Goal: Task Accomplishment & Management: Manage account settings

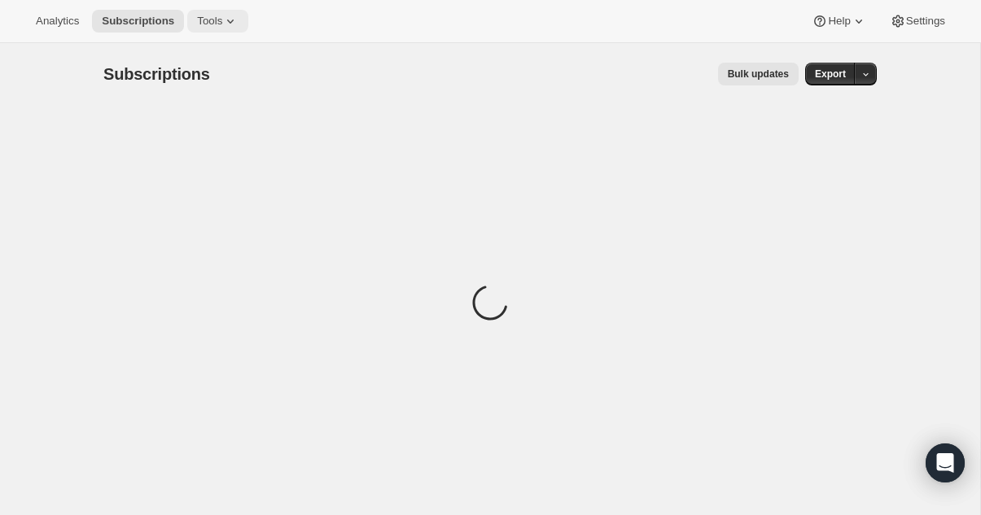
click at [238, 25] on icon at bounding box center [230, 21] width 16 height 16
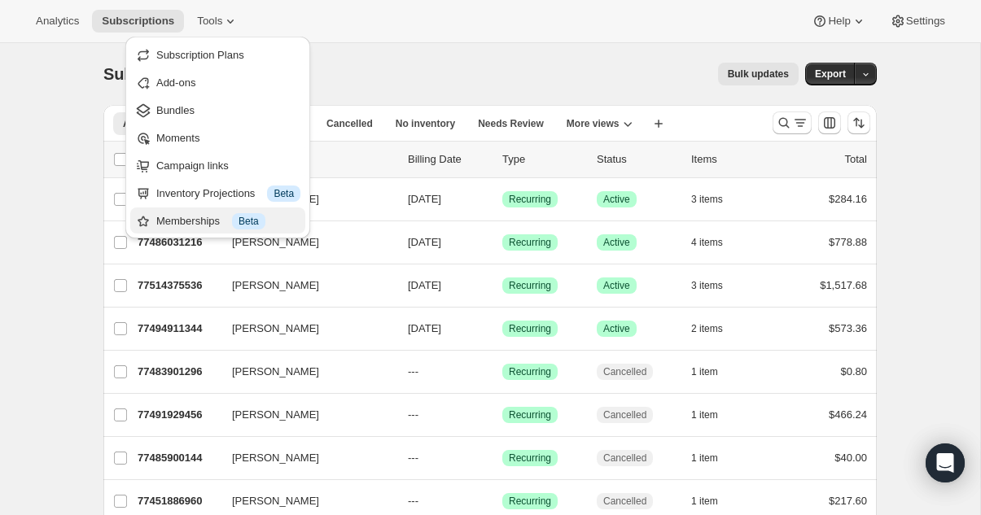
click at [199, 224] on div "Memberships Info Beta" at bounding box center [228, 221] width 144 height 16
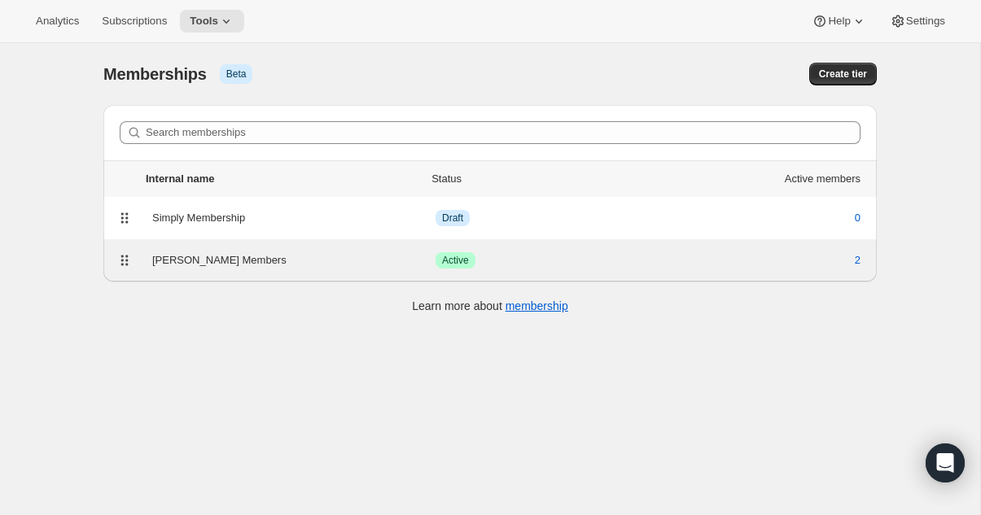
click at [247, 258] on div "[PERSON_NAME] Members" at bounding box center [293, 260] width 283 height 16
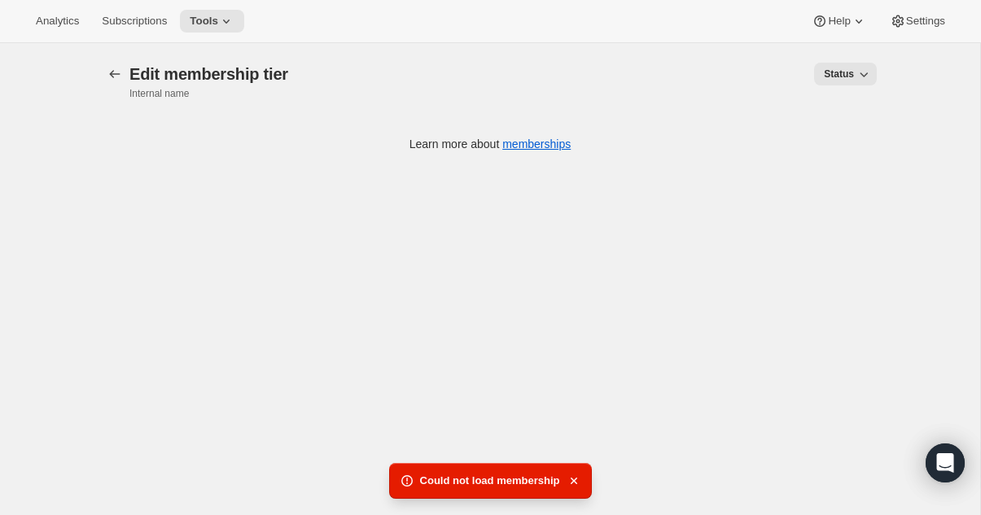
click at [584, 483] on div "Could not load membership" at bounding box center [490, 481] width 203 height 36
click at [113, 68] on icon "Memberships" at bounding box center [115, 74] width 16 height 16
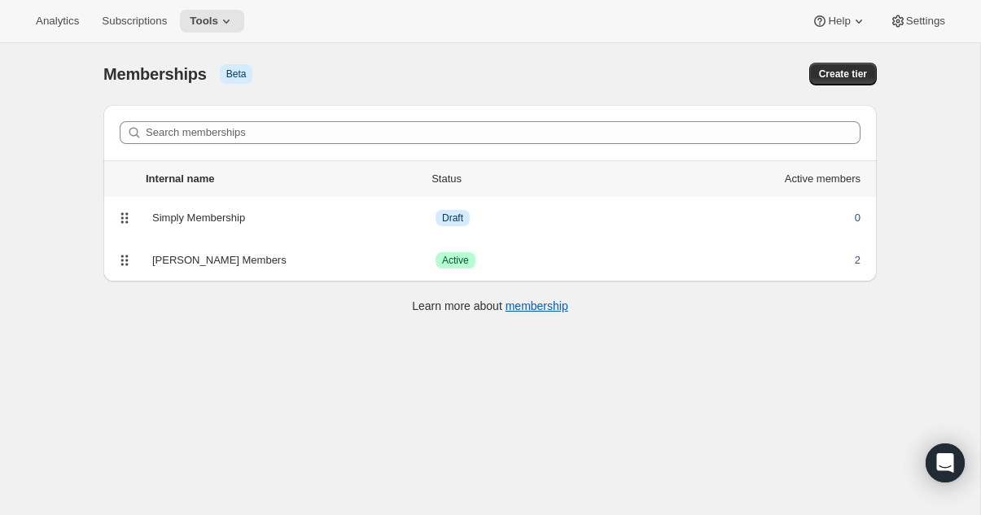
click at [446, 56] on div "[object Object]. This page is ready Memberships Info Beta Create tier" at bounding box center [489, 74] width 773 height 62
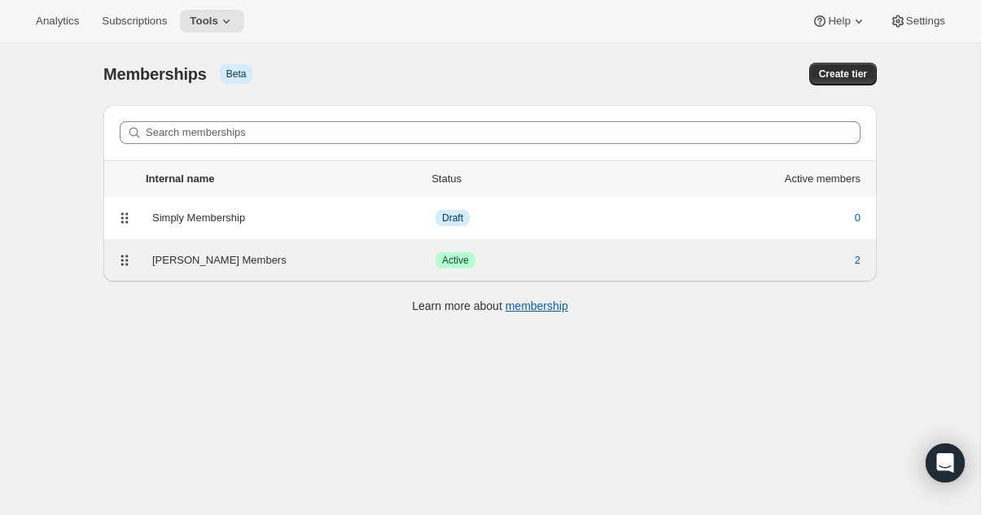
click at [225, 257] on div "[PERSON_NAME] Members" at bounding box center [293, 260] width 283 height 16
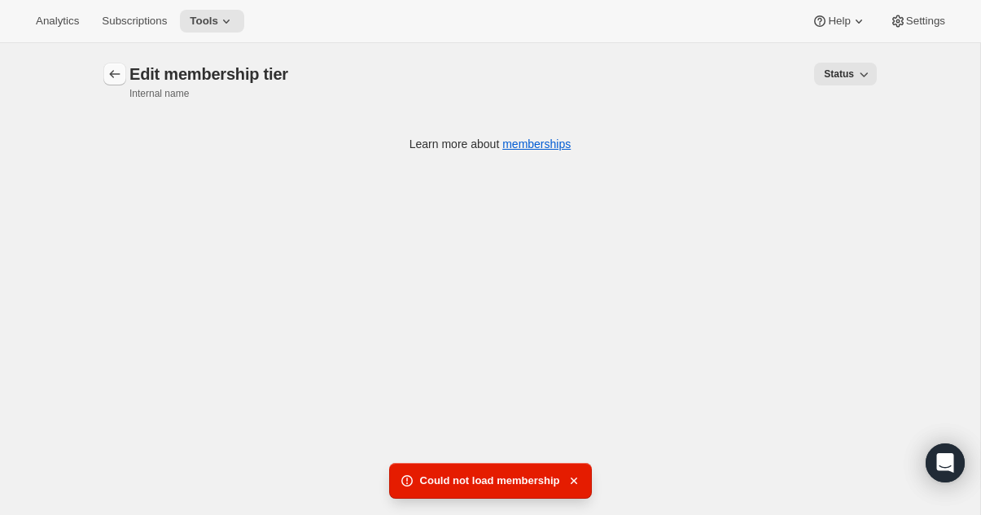
click at [104, 68] on button "Memberships" at bounding box center [114, 74] width 23 height 23
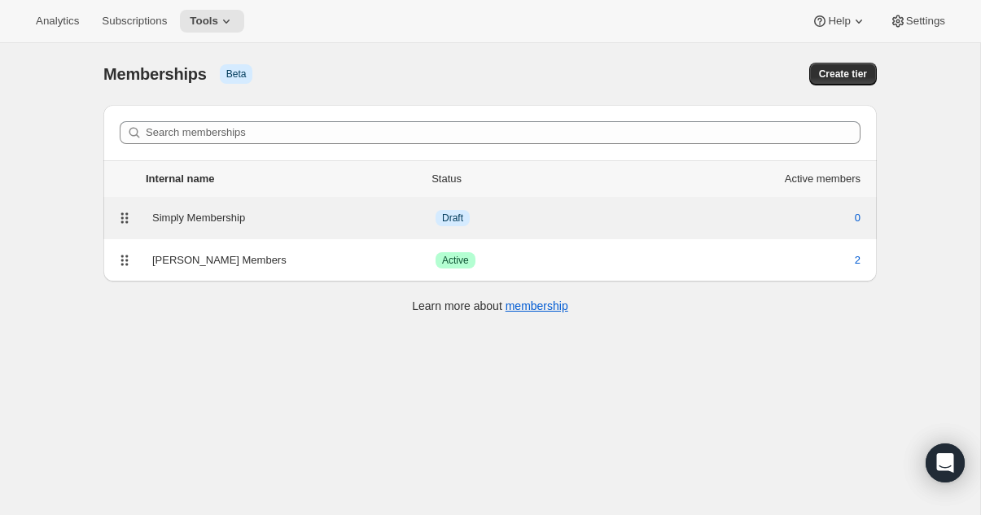
click at [216, 212] on div "Simply Membership" at bounding box center [293, 218] width 283 height 16
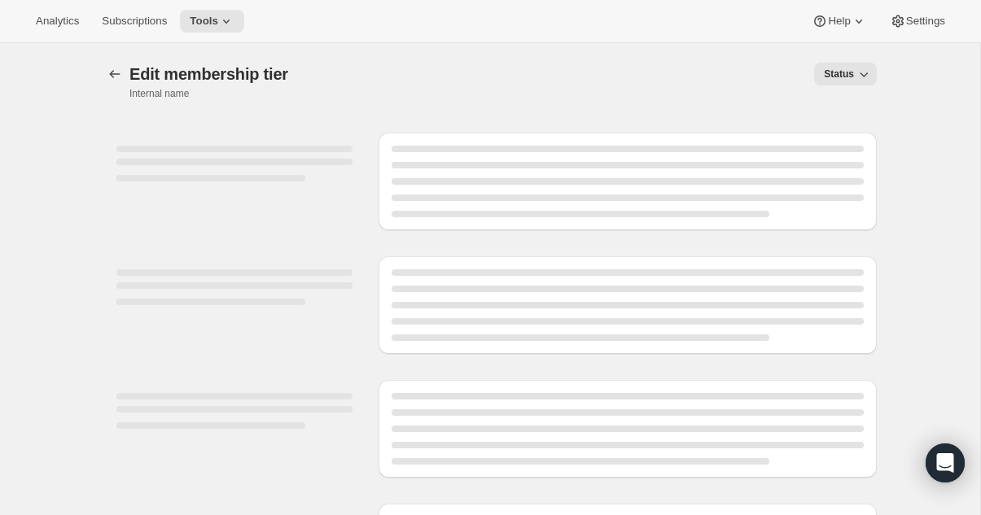
select select "products"
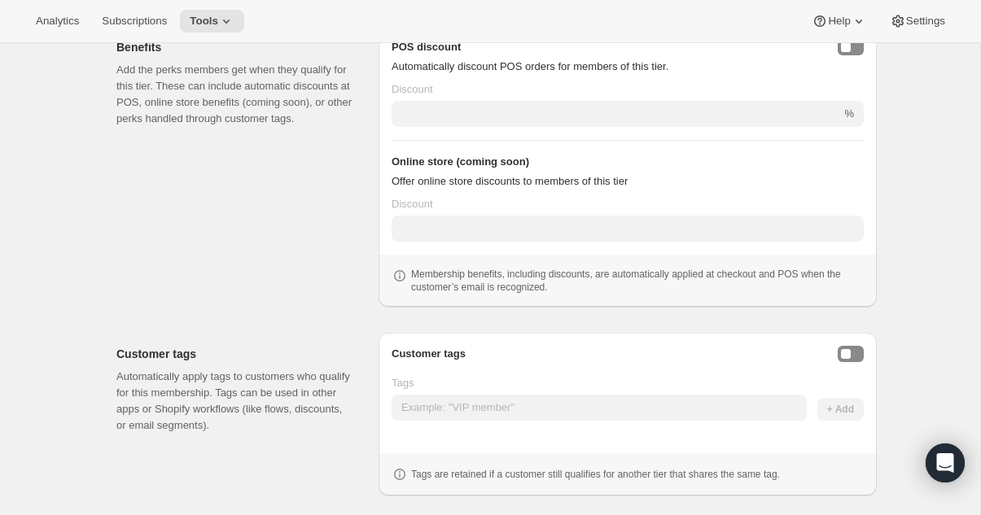
scroll to position [715, 0]
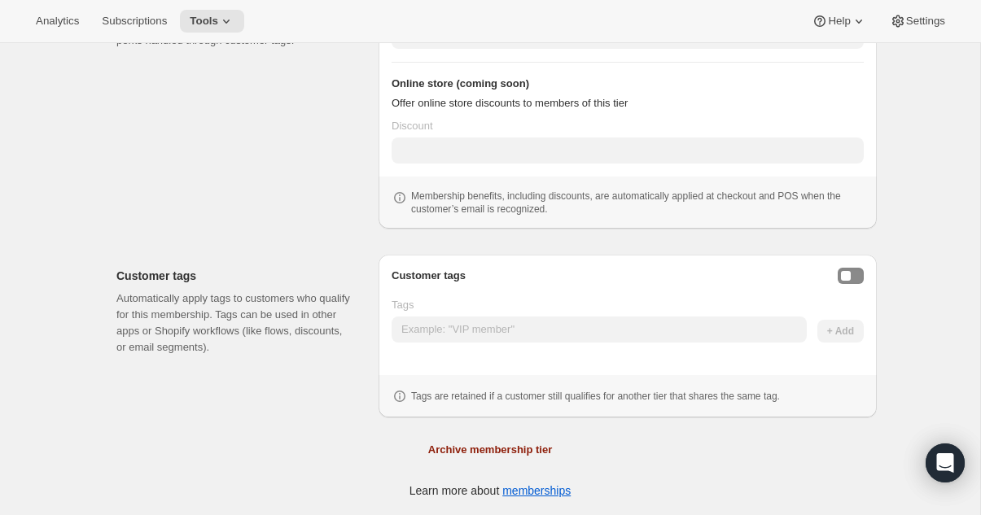
click at [865, 272] on div "Customer tags Tags + Add Tags are retained if a customer still qualifies for an…" at bounding box center [627, 336] width 498 height 163
click at [858, 272] on button "Enable customer tags" at bounding box center [850, 276] width 26 height 16
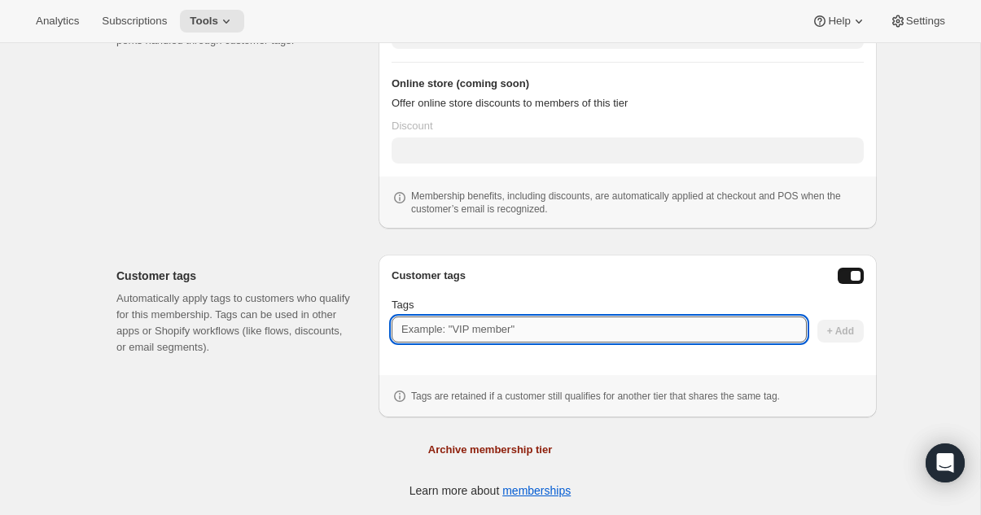
click at [641, 323] on input "Tags" at bounding box center [598, 330] width 415 height 26
type input "Simply"
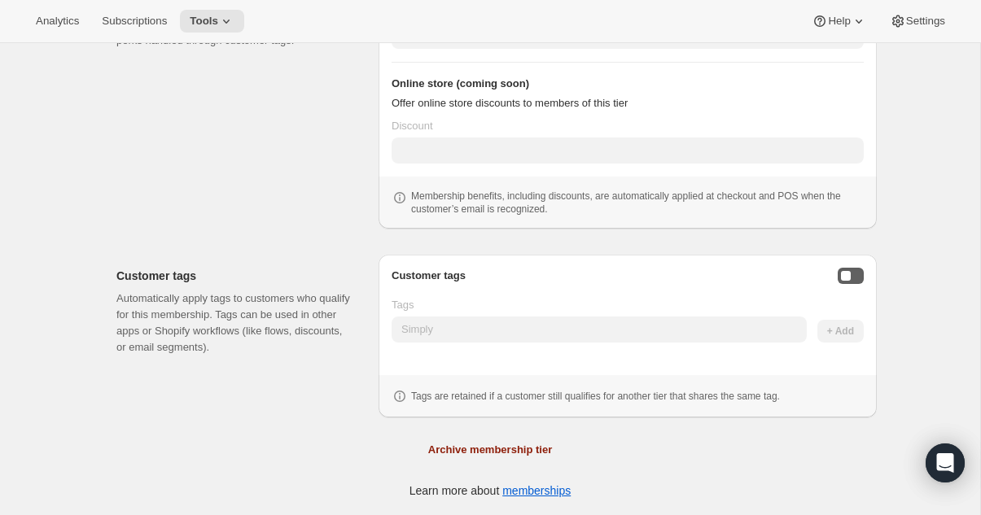
click at [853, 282] on button "Enable customer tags" at bounding box center [850, 276] width 26 height 16
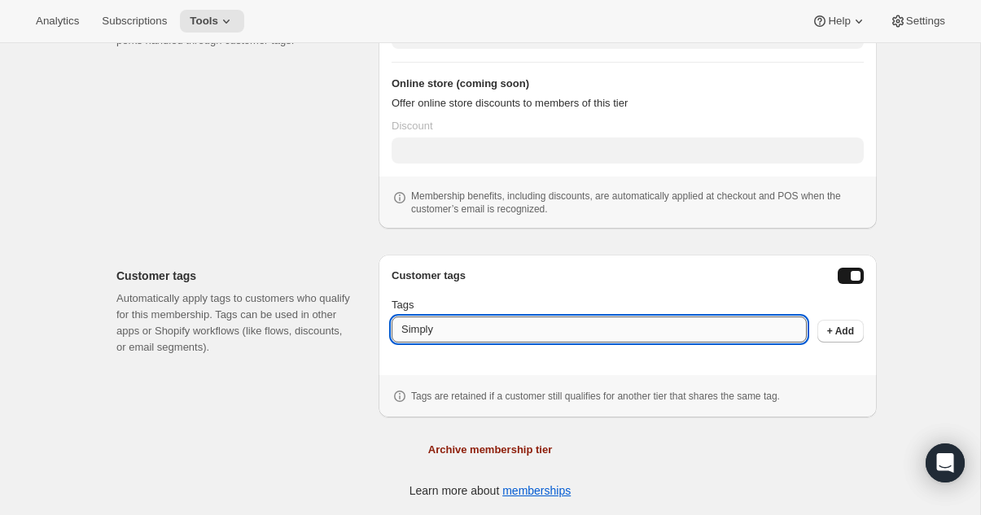
click at [632, 339] on input "Simply" at bounding box center [598, 330] width 415 height 26
click at [518, 495] on link "memberships" at bounding box center [536, 490] width 68 height 13
click at [484, 321] on input "Simply" at bounding box center [598, 330] width 415 height 26
type input "Simply Member"
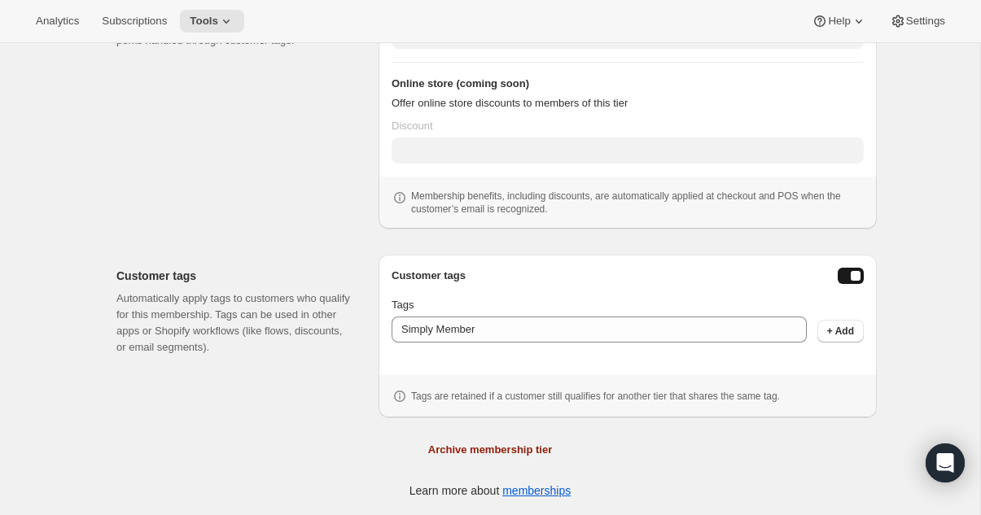
click at [563, 263] on div "Customer tags Tags Simply Member + Add Tags are retained if a customer still qu…" at bounding box center [627, 336] width 498 height 163
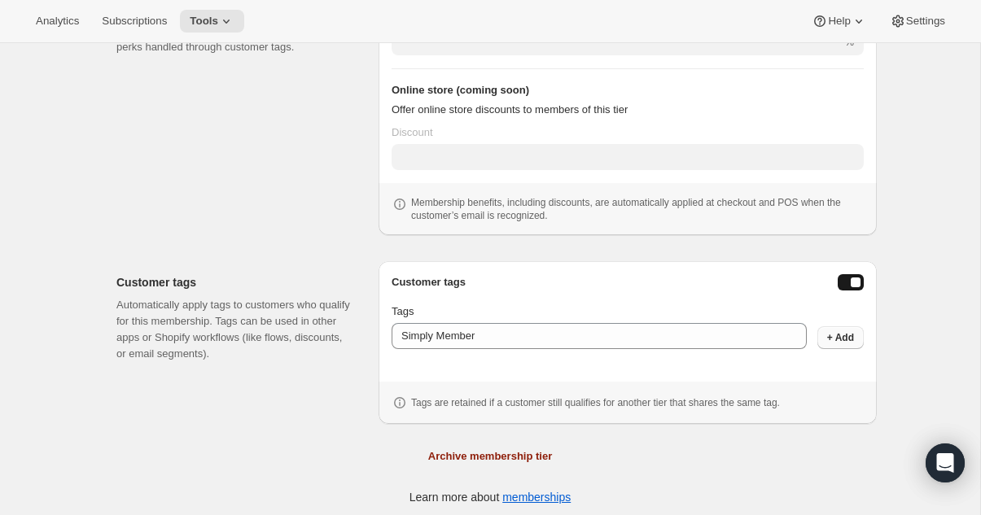
click at [840, 343] on span "+ Add" at bounding box center [840, 337] width 27 height 13
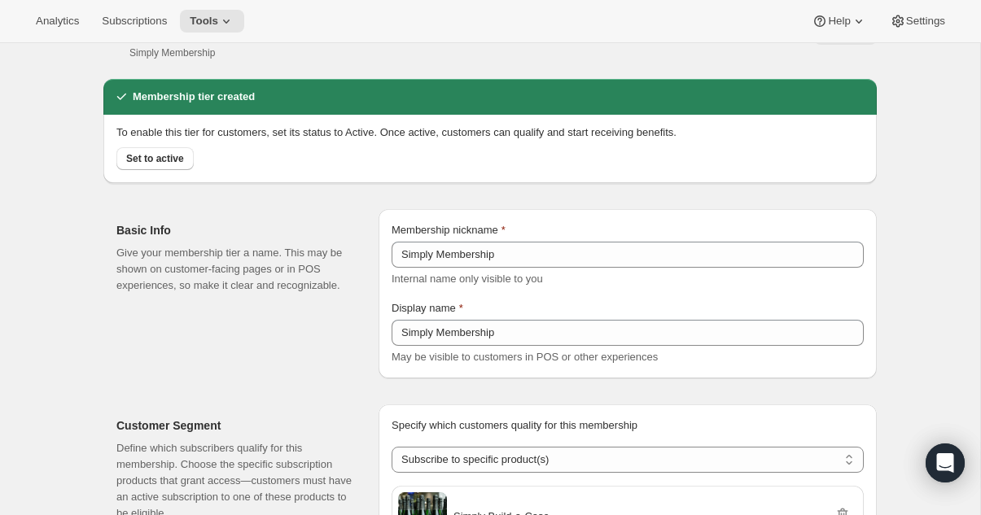
scroll to position [0, 0]
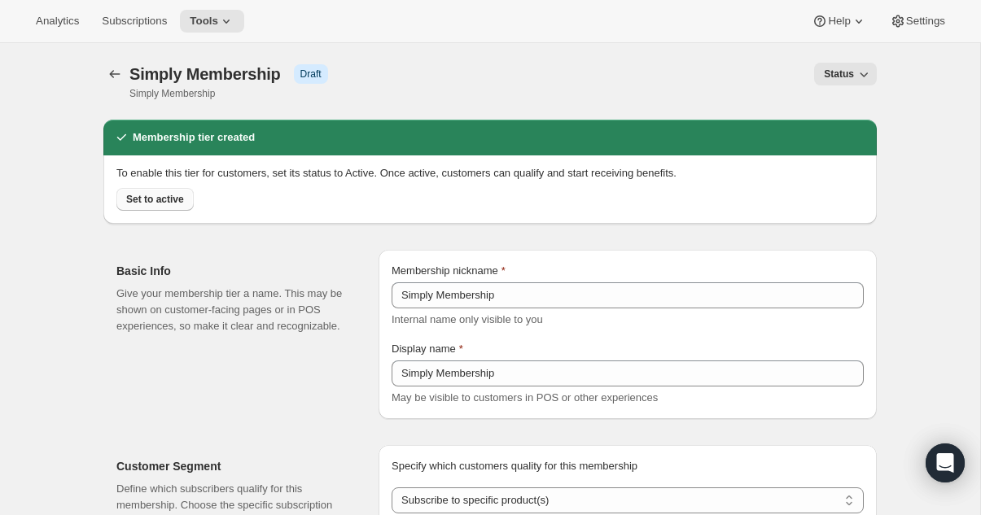
click at [161, 202] on span "Set to active" at bounding box center [155, 199] width 58 height 13
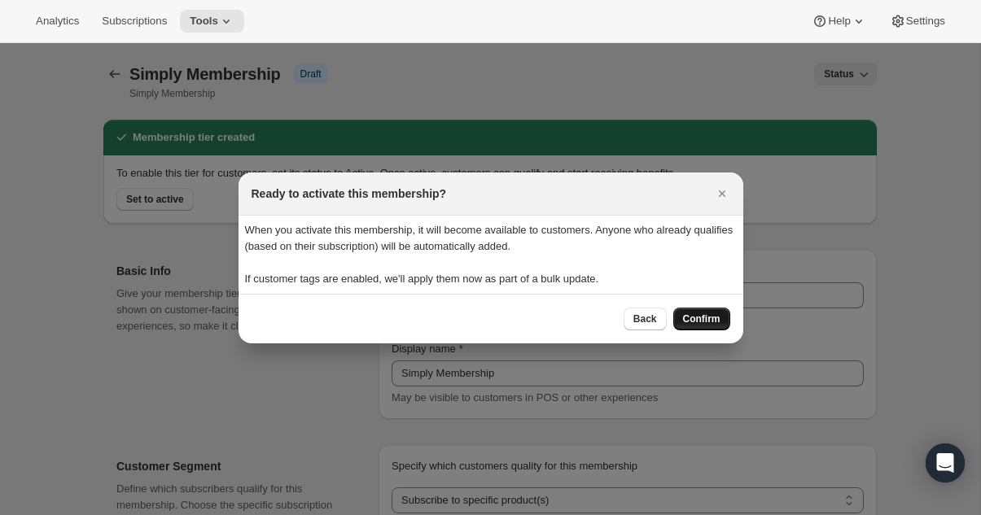
click at [711, 308] on button "Confirm" at bounding box center [701, 319] width 57 height 23
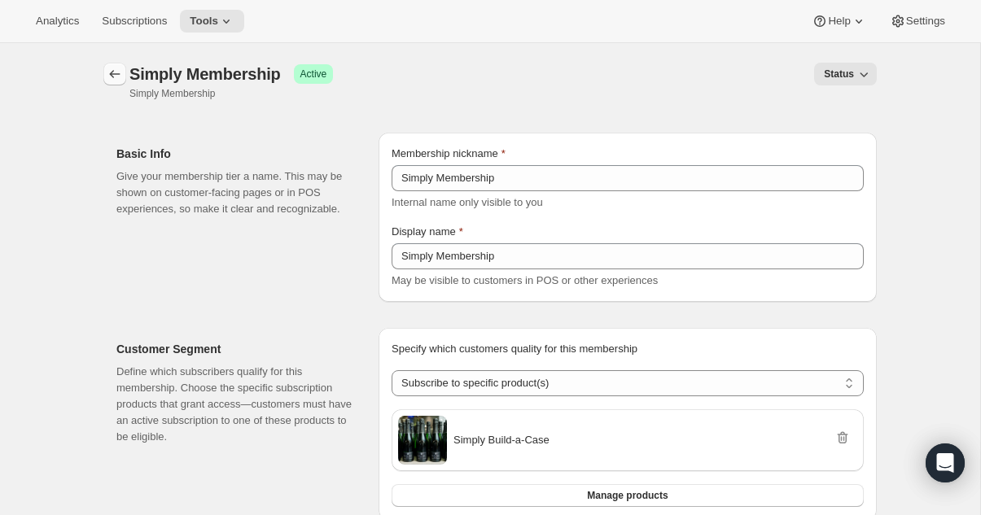
click at [111, 71] on icon "Memberships" at bounding box center [115, 74] width 16 height 16
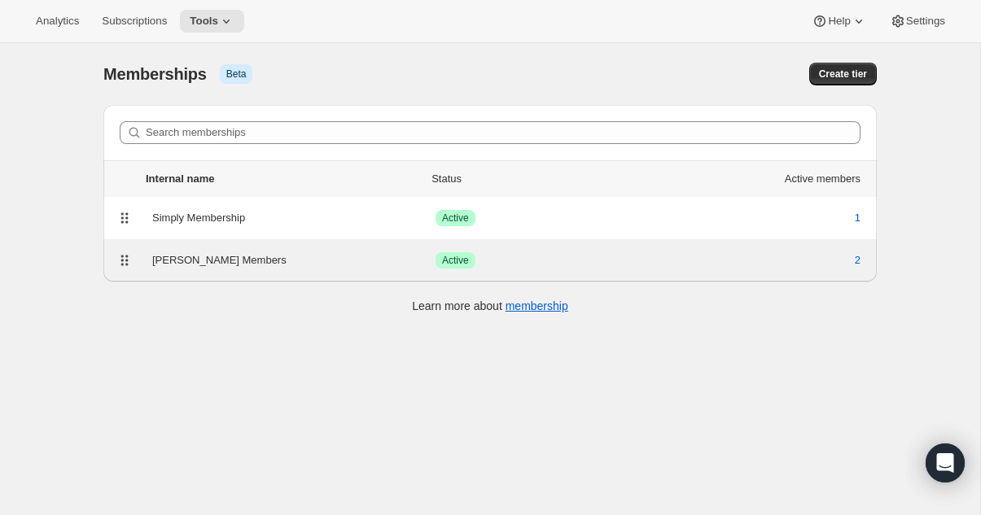
click at [244, 263] on div "[PERSON_NAME] Members" at bounding box center [293, 260] width 283 height 16
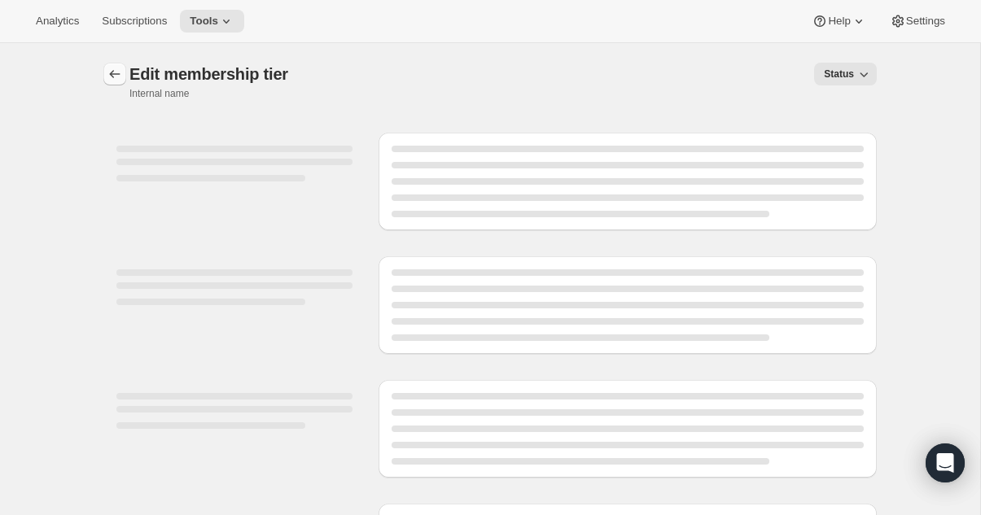
click at [112, 68] on icon "Memberships" at bounding box center [115, 74] width 16 height 16
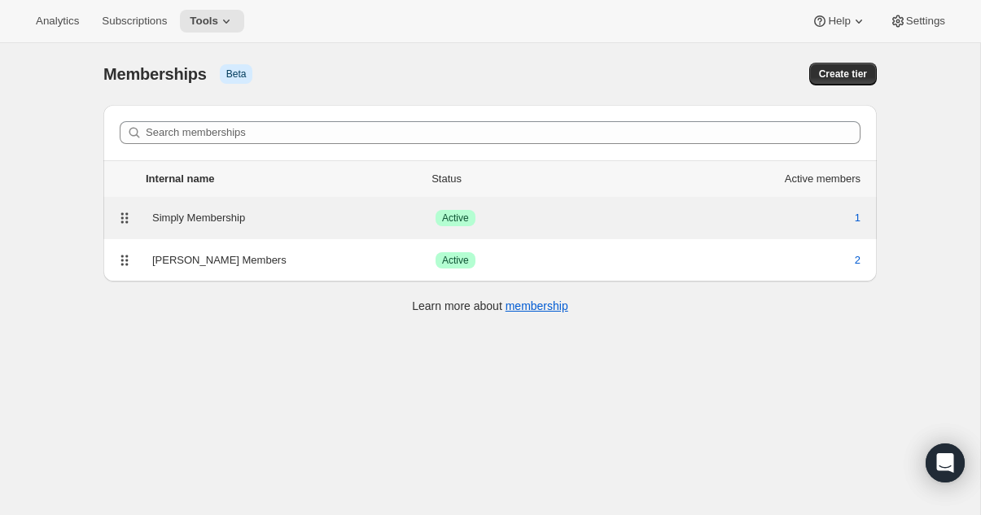
click at [237, 219] on div "Simply Membership" at bounding box center [293, 218] width 283 height 16
select select "products"
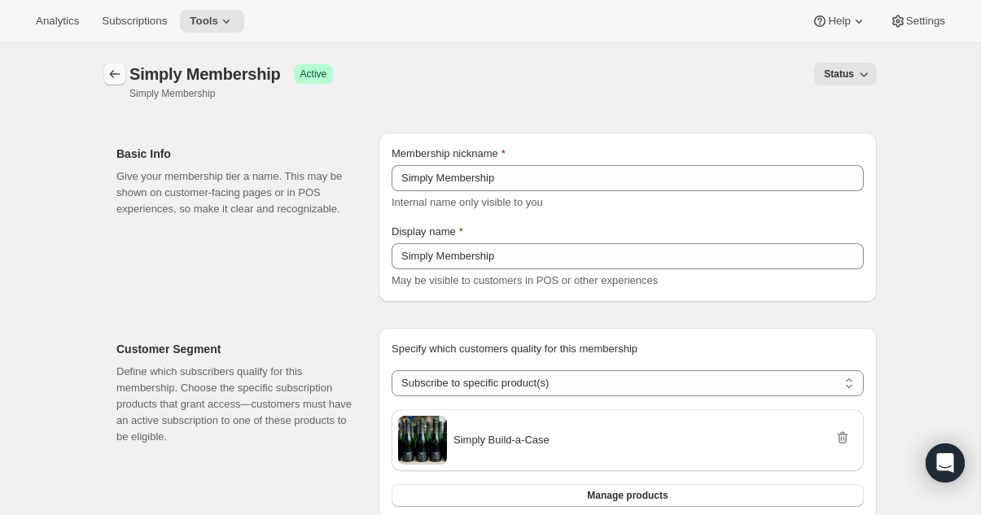
click at [115, 70] on icon "Memberships" at bounding box center [115, 74] width 16 height 16
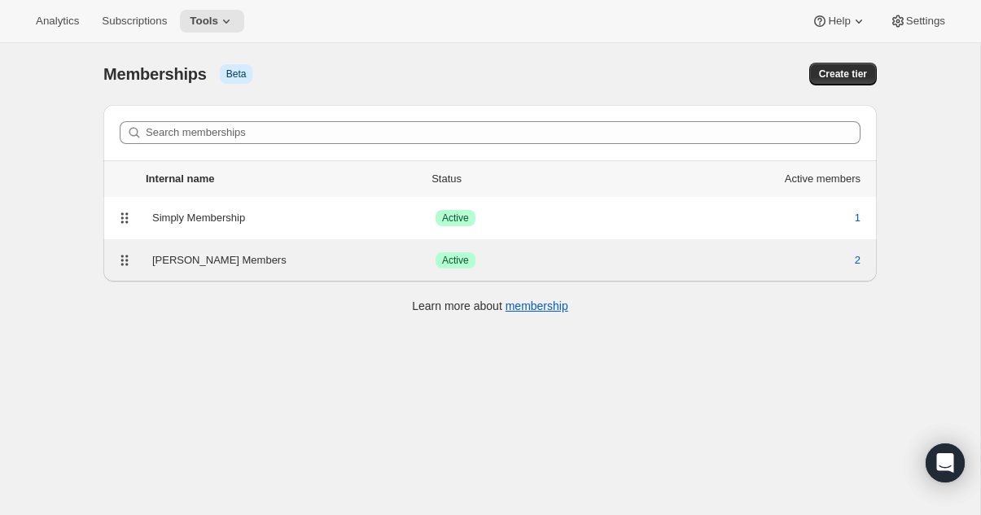
click at [262, 256] on div "[PERSON_NAME] Members" at bounding box center [293, 260] width 283 height 16
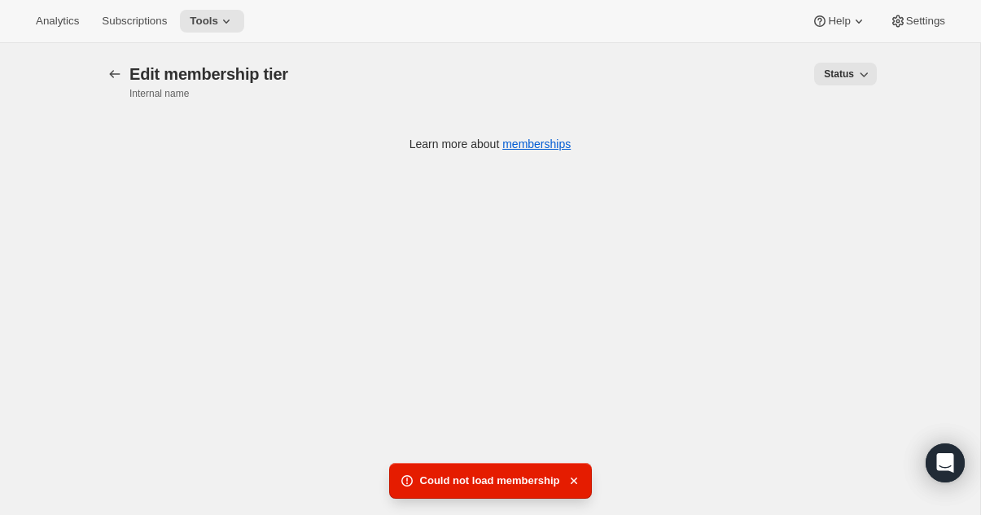
click at [852, 70] on span "Status" at bounding box center [839, 74] width 30 height 13
click at [828, 111] on span "Draft" at bounding box center [834, 108] width 23 height 12
click at [566, 477] on icon "button" at bounding box center [565, 481] width 16 height 16
click at [216, 27] on span "Tools" at bounding box center [204, 21] width 28 height 13
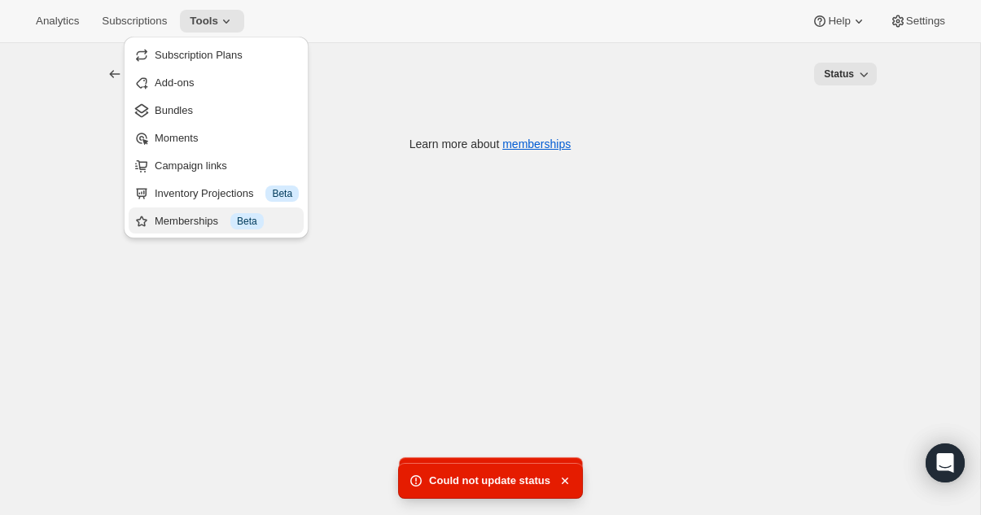
click at [203, 228] on div "Memberships Info Beta" at bounding box center [227, 221] width 144 height 16
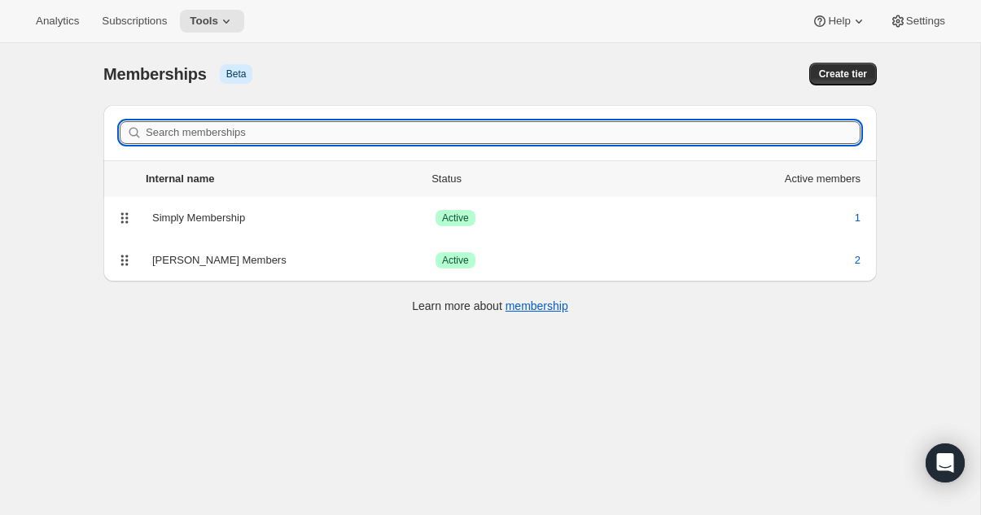
click at [733, 129] on input "Search memberships" at bounding box center [503, 132] width 715 height 23
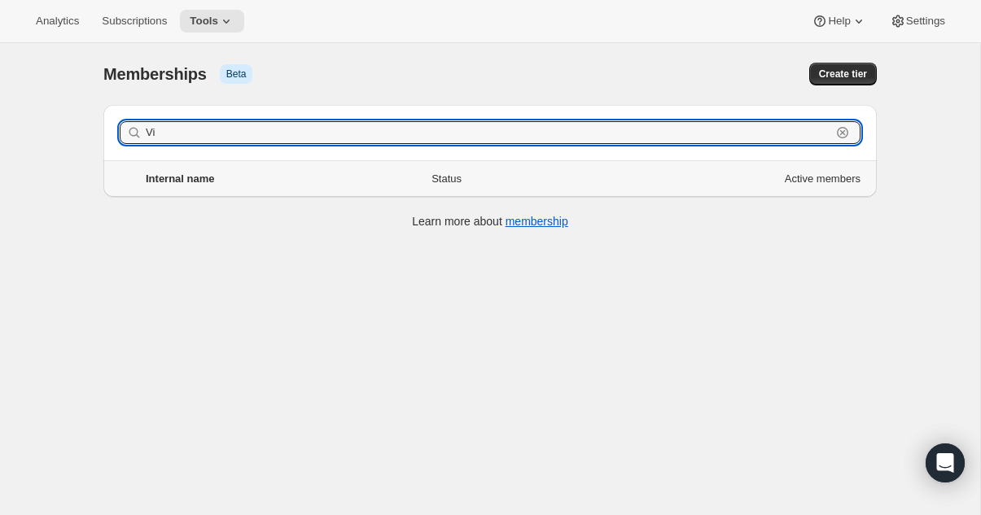
type input "V"
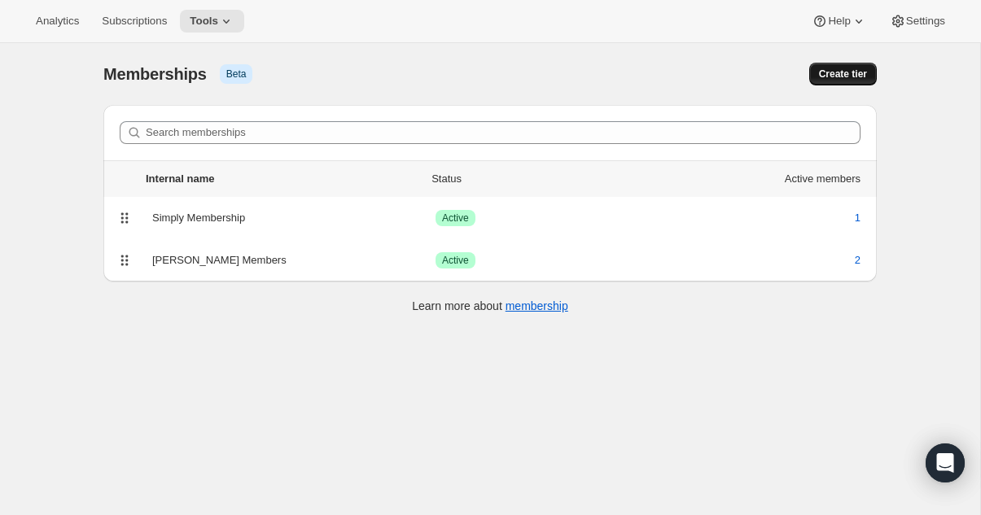
click at [810, 79] on button "Create tier" at bounding box center [843, 74] width 68 height 23
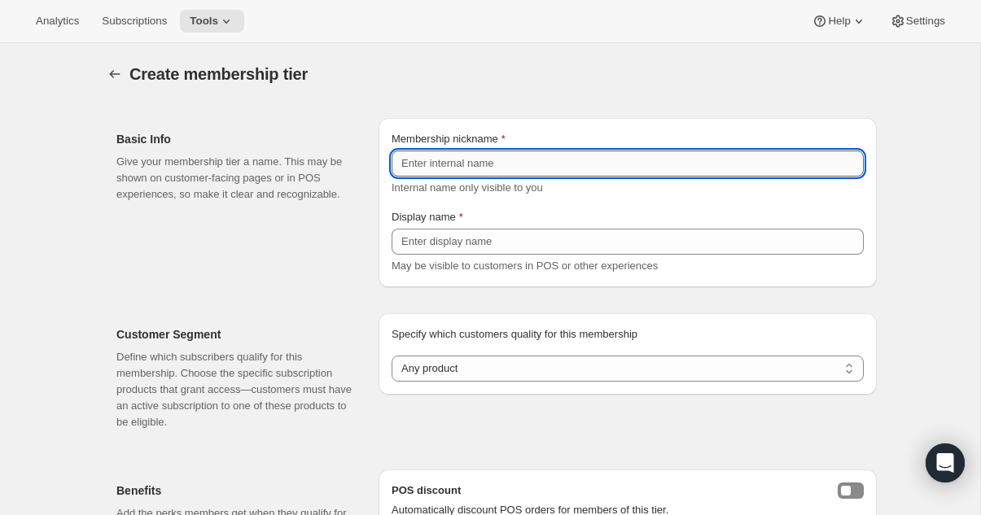
click at [527, 167] on input "Membership nickname" at bounding box center [627, 164] width 472 height 26
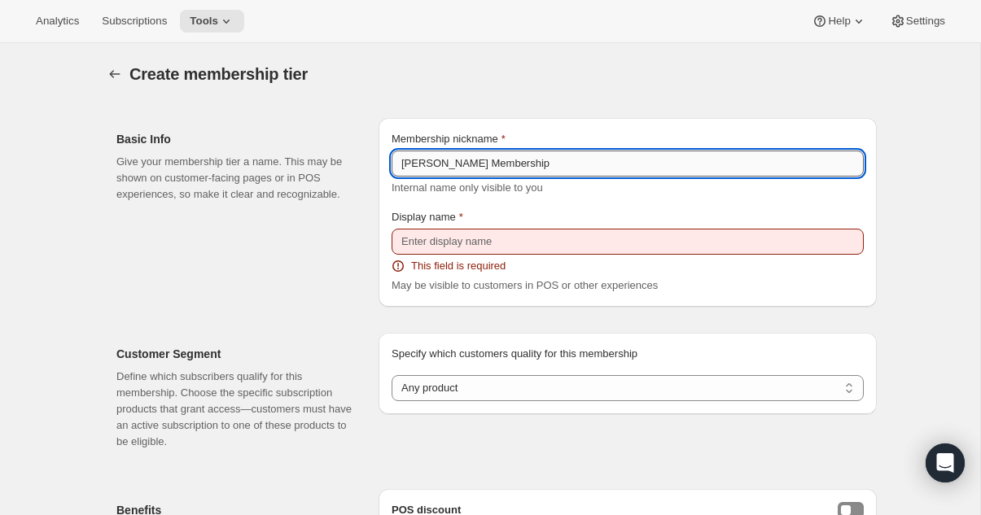
click at [466, 155] on input "VIRGIL Membership" at bounding box center [627, 164] width 472 height 26
type input "VIRGIL Membership"
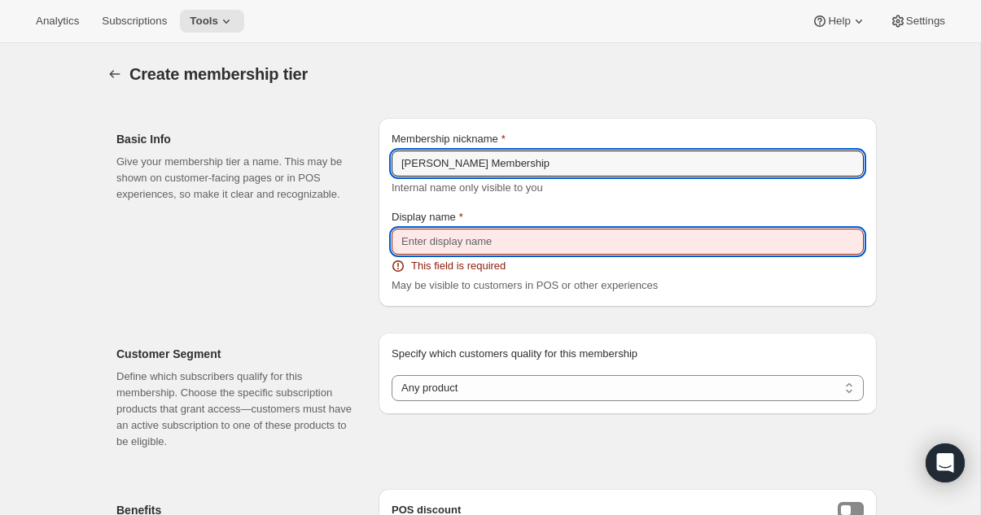
click at [459, 236] on input "Display name" at bounding box center [627, 242] width 472 height 26
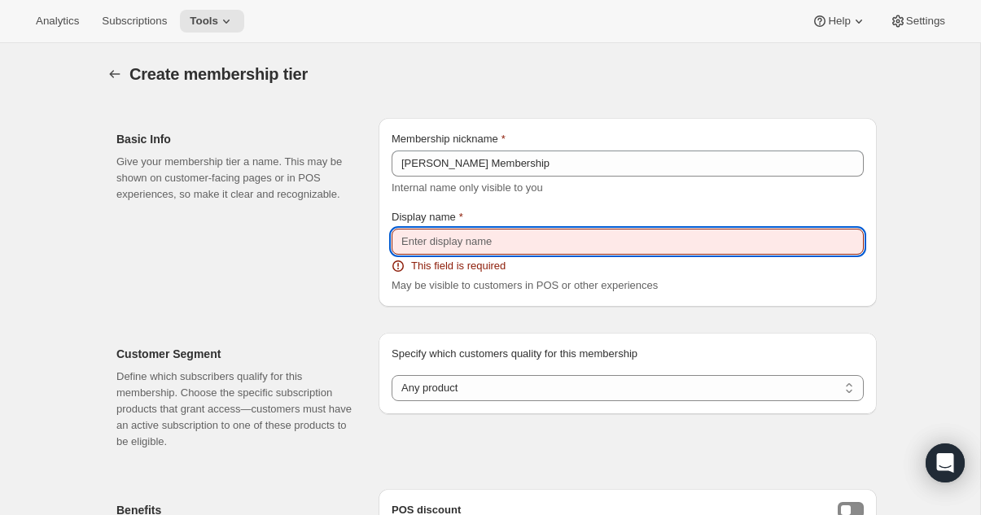
paste input "VIRGIL Membership"
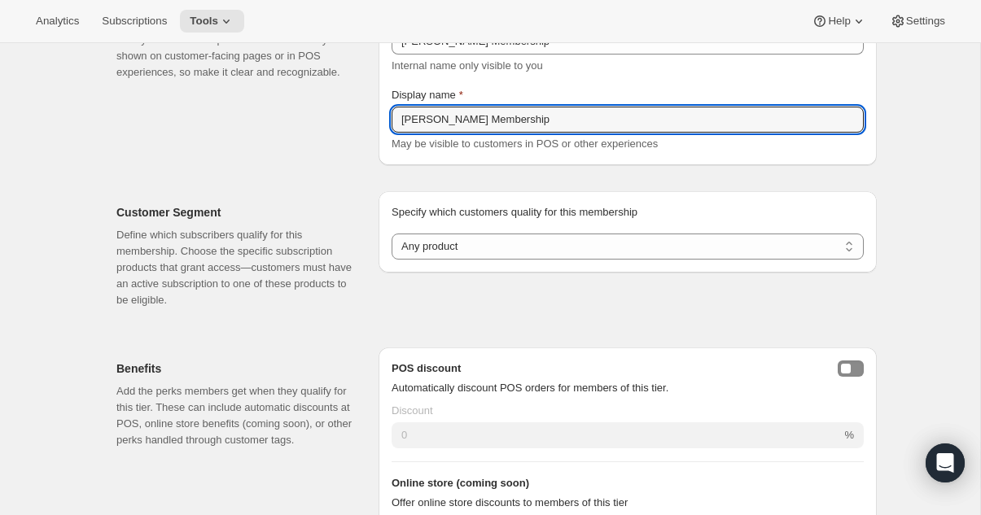
scroll to position [135, 0]
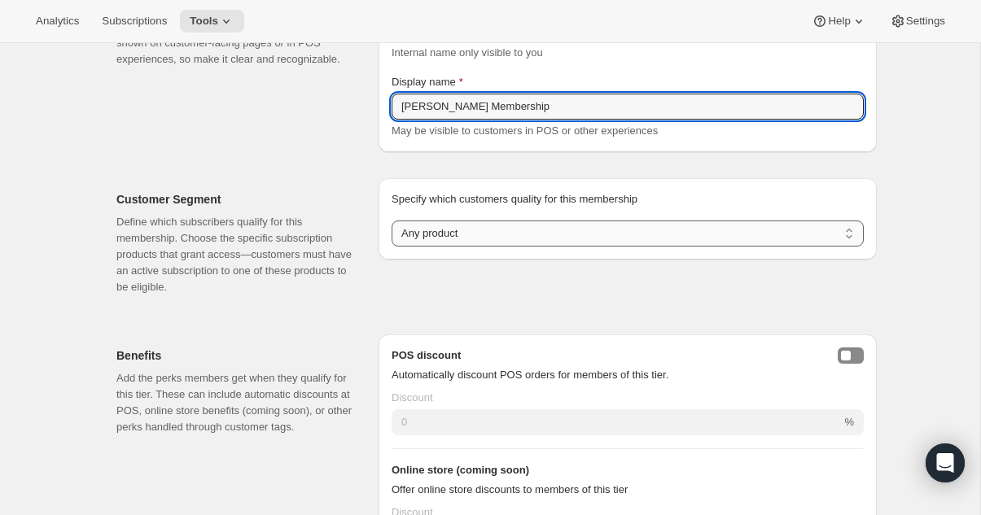
type input "VIRGIL Membership"
click at [494, 234] on select "Any product Subscribe to specific product(s) Subscribe to specific variant(s)" at bounding box center [627, 234] width 472 height 26
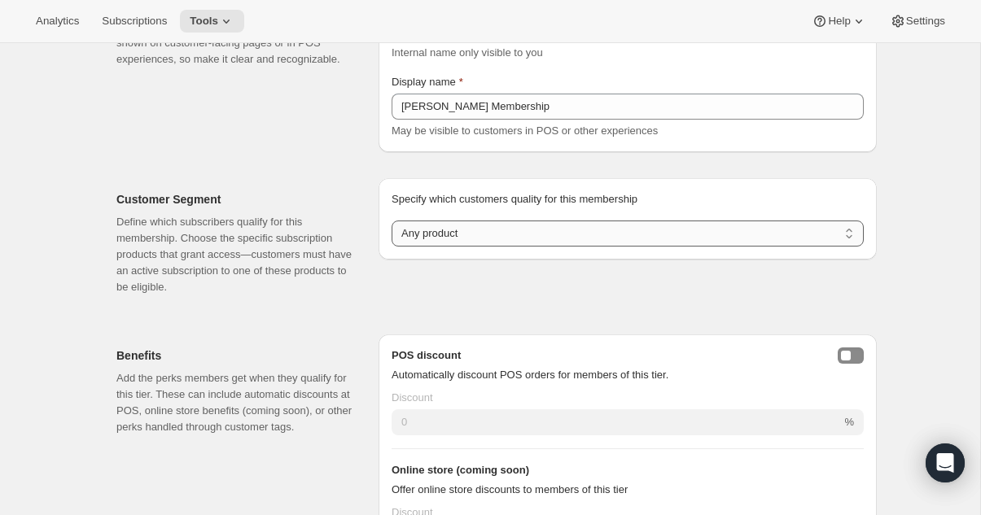
select select "products"
click at [391, 221] on select "Any product Subscribe to specific product(s) Subscribe to specific variant(s)" at bounding box center [627, 234] width 472 height 26
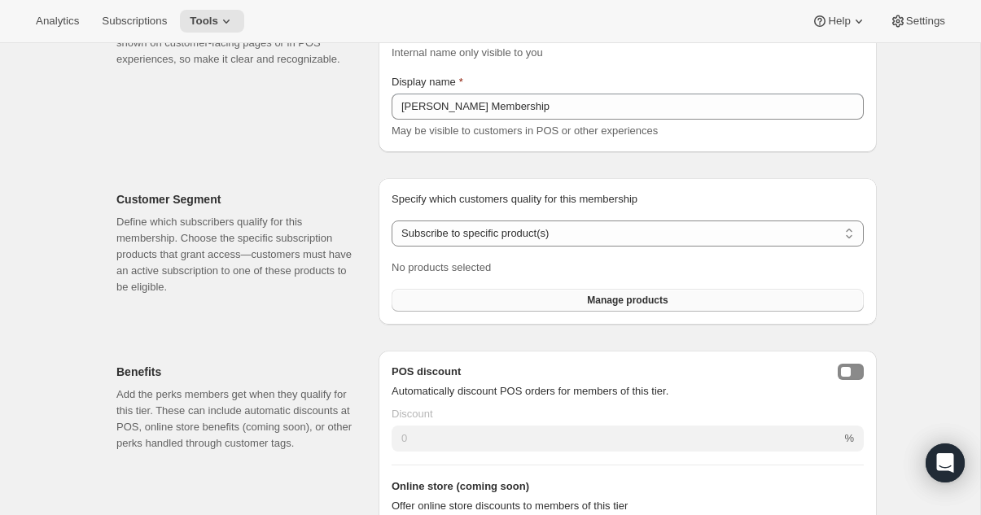
click at [483, 295] on button "Manage products" at bounding box center [627, 300] width 472 height 23
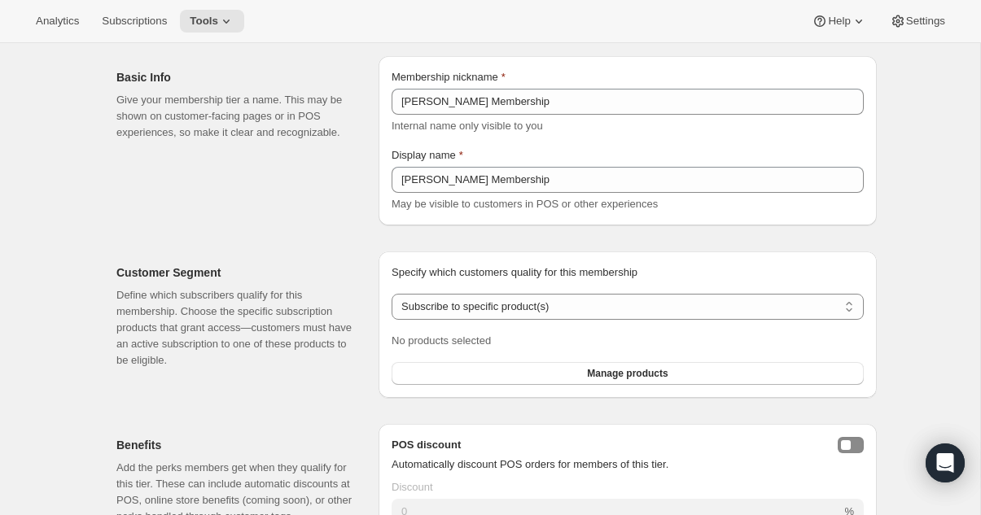
scroll to position [0, 0]
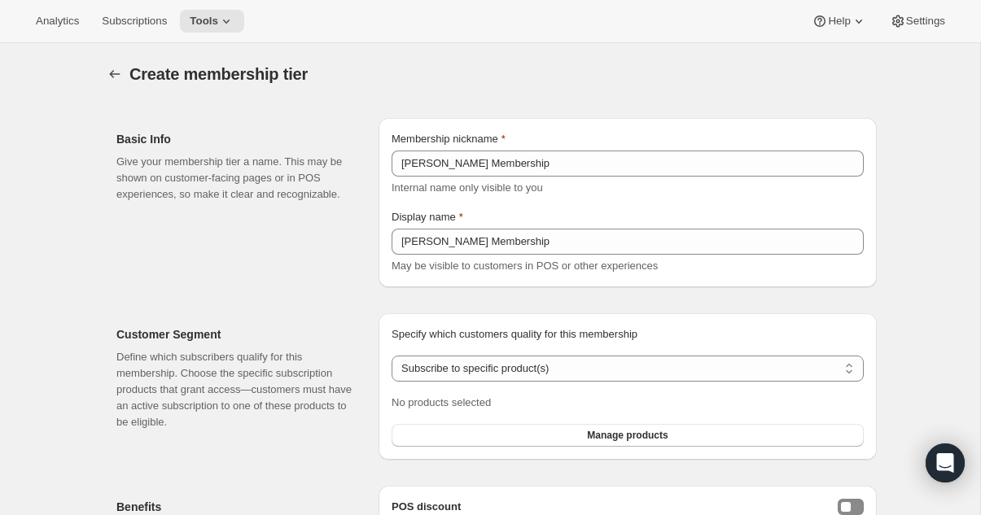
select select "any"
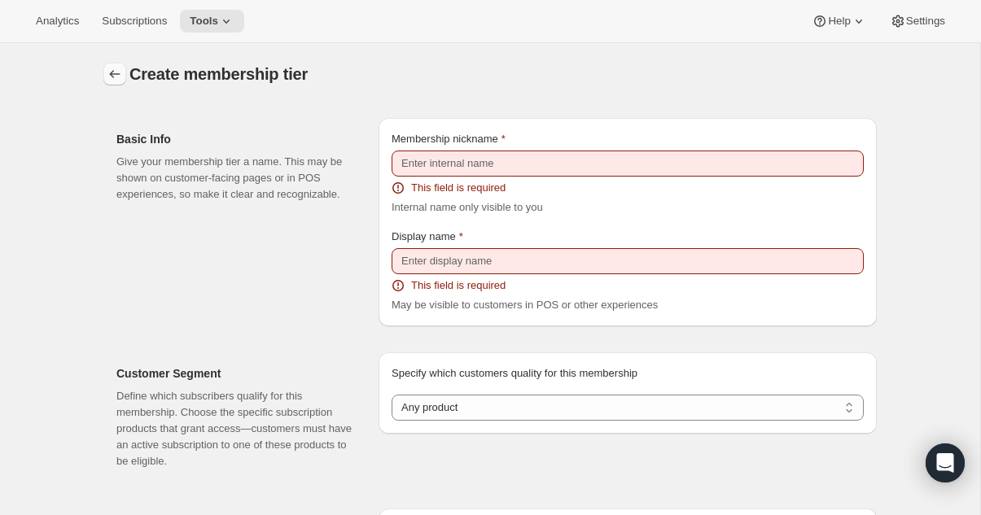
click at [120, 74] on icon "Memberships" at bounding box center [115, 74] width 16 height 16
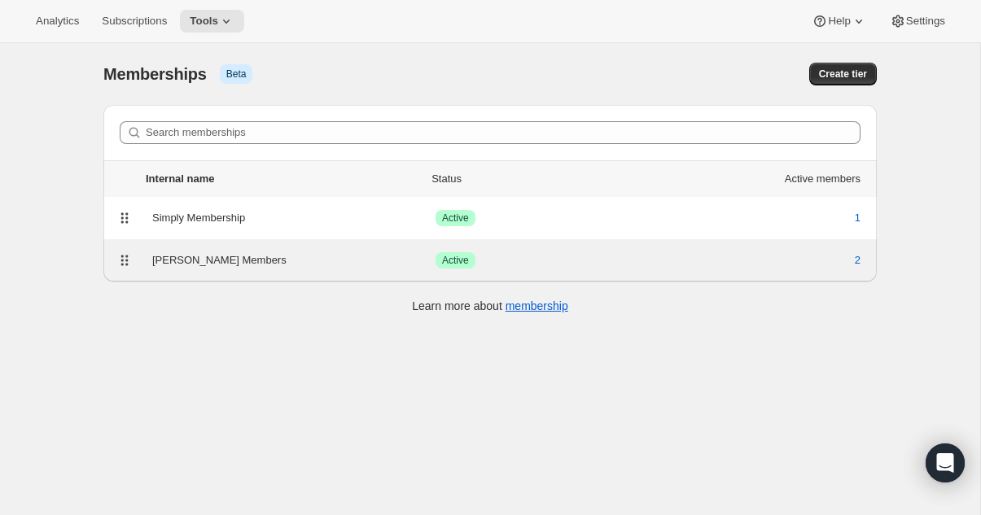
click at [247, 265] on div "[PERSON_NAME] Members" at bounding box center [293, 260] width 283 height 16
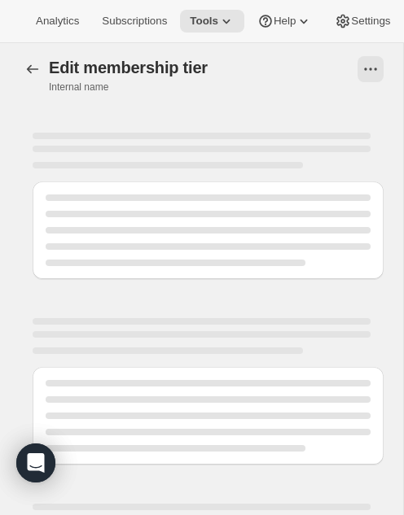
click at [212, 490] on div "Could not load membership" at bounding box center [202, 482] width 173 height 30
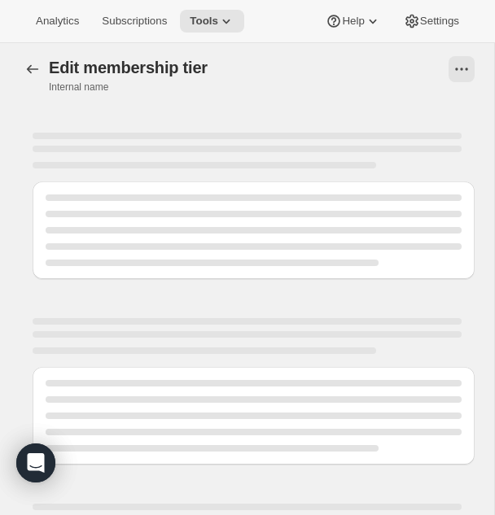
click at [286, 483] on span "Could not load membership" at bounding box center [246, 482] width 119 height 14
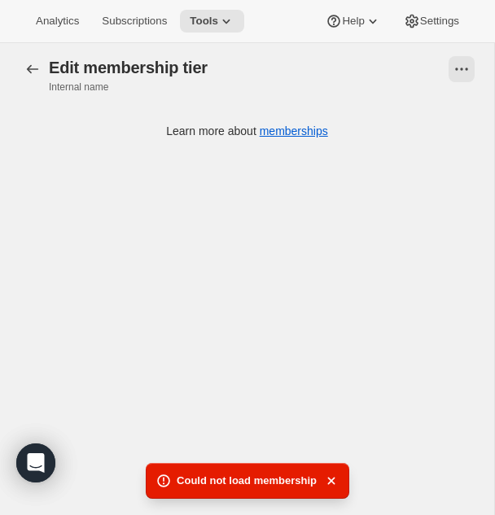
click at [260, 477] on span "Could not load membership" at bounding box center [247, 481] width 140 height 16
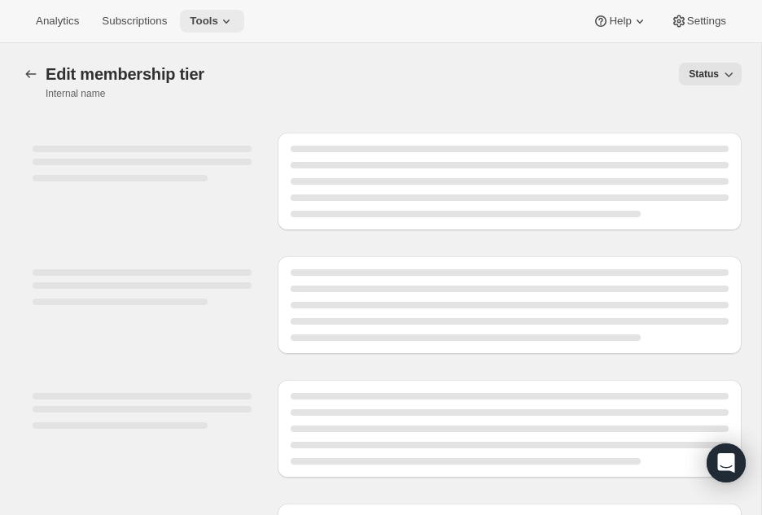
click at [215, 23] on span "Tools" at bounding box center [204, 21] width 28 height 13
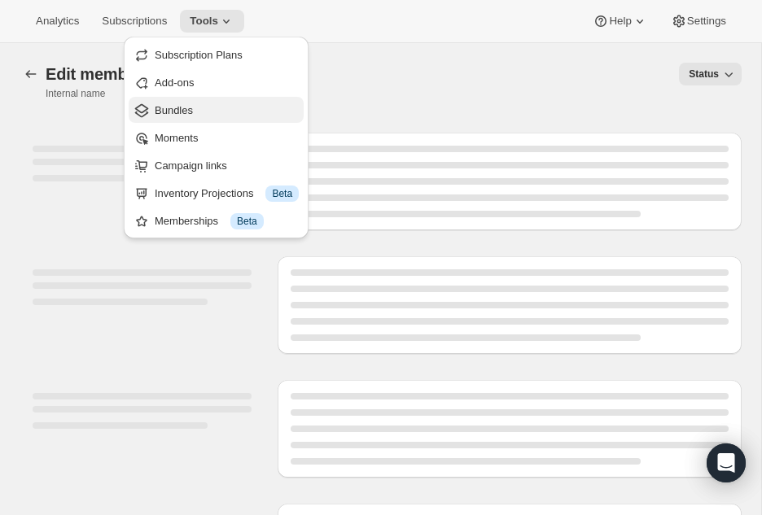
click at [213, 103] on span "Bundles" at bounding box center [227, 111] width 144 height 16
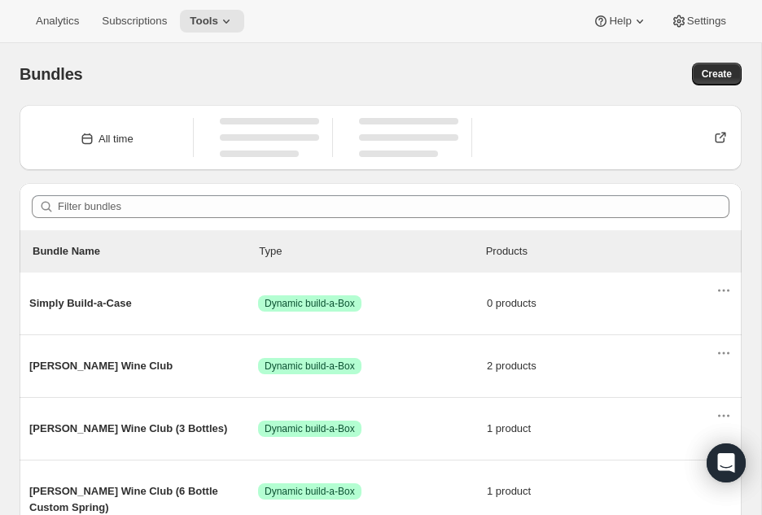
click at [230, 6] on div "Analytics Subscriptions Tools Help Settings" at bounding box center [381, 21] width 762 height 43
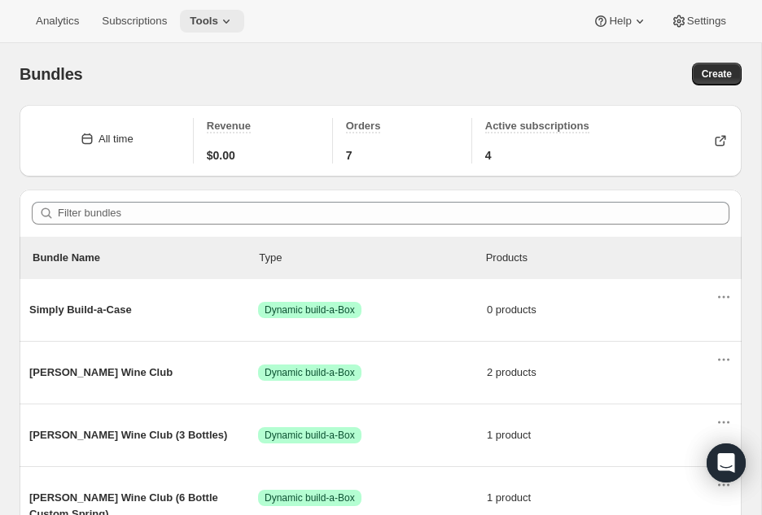
click at [230, 16] on icon at bounding box center [226, 21] width 16 height 16
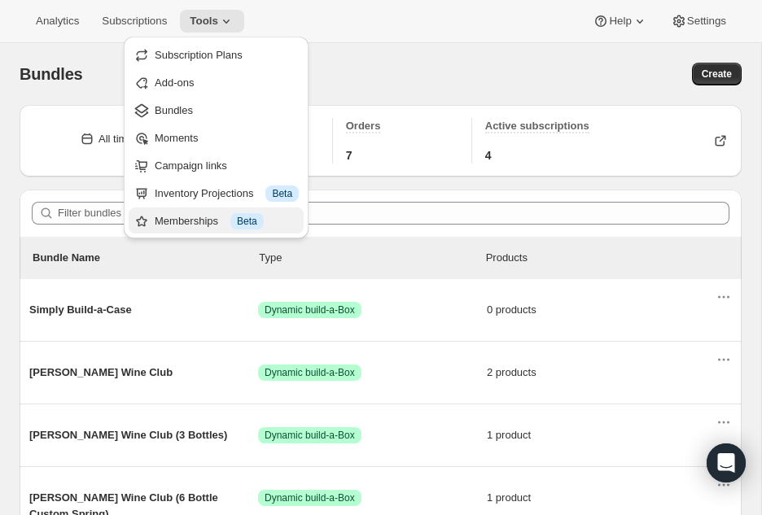
click at [204, 221] on div "Memberships Info Beta" at bounding box center [227, 221] width 144 height 16
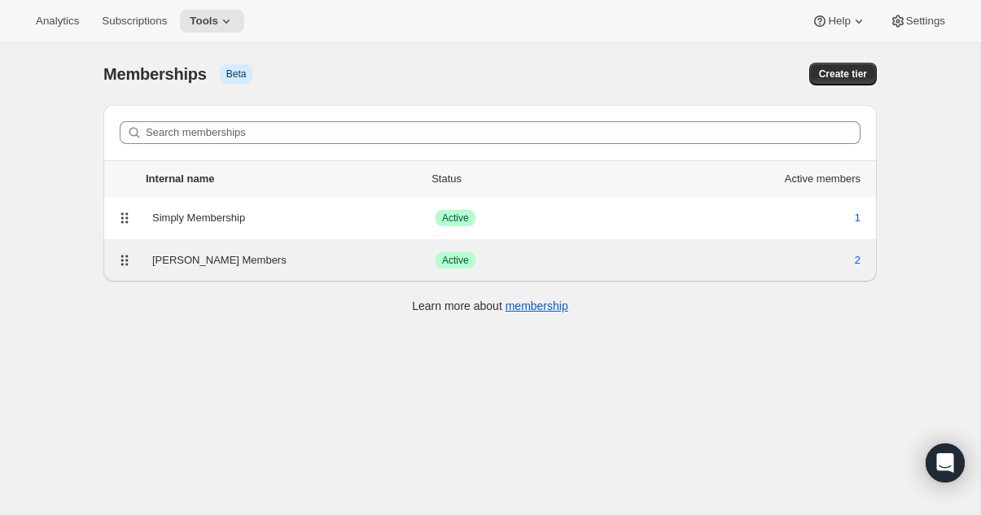
click at [225, 259] on div "[PERSON_NAME] Members" at bounding box center [293, 260] width 283 height 16
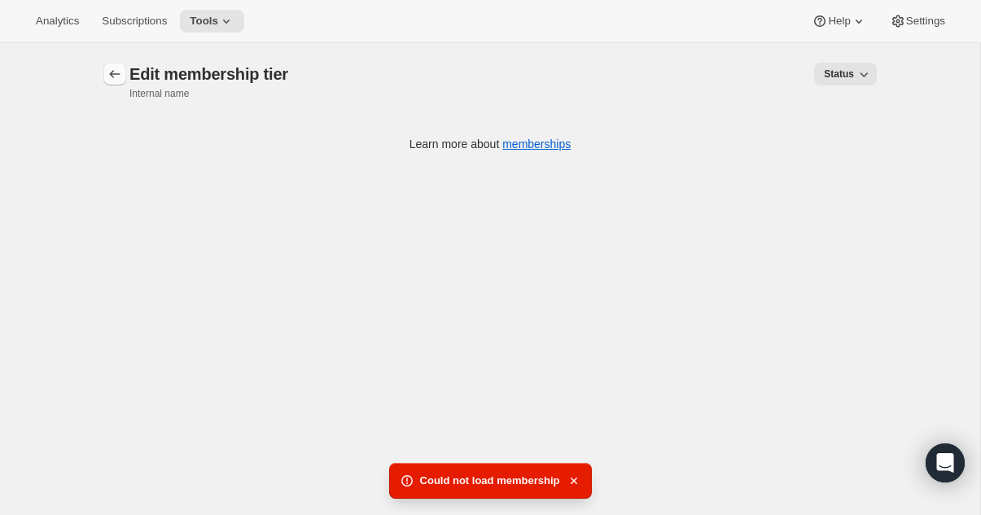
click at [113, 78] on icon "Memberships" at bounding box center [115, 74] width 16 height 16
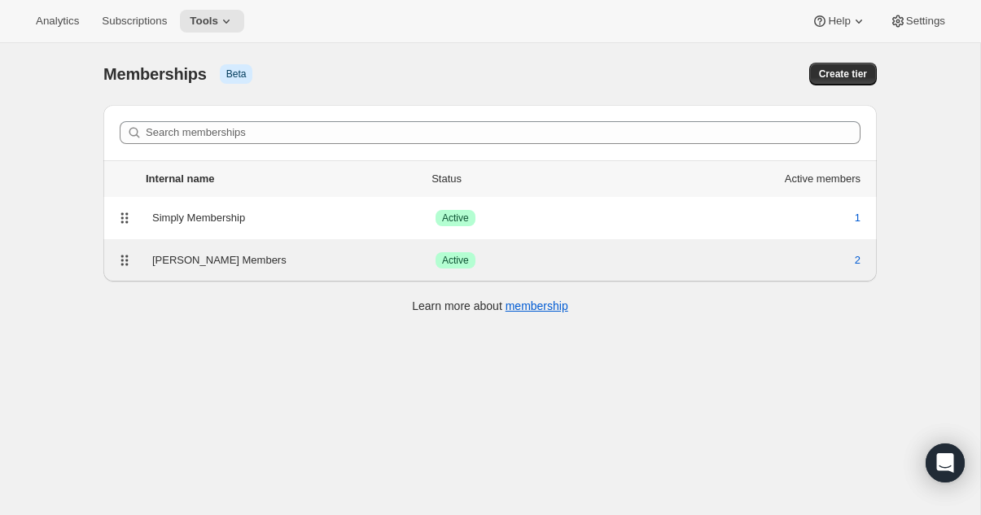
click at [268, 264] on div "[PERSON_NAME] Members" at bounding box center [293, 260] width 283 height 16
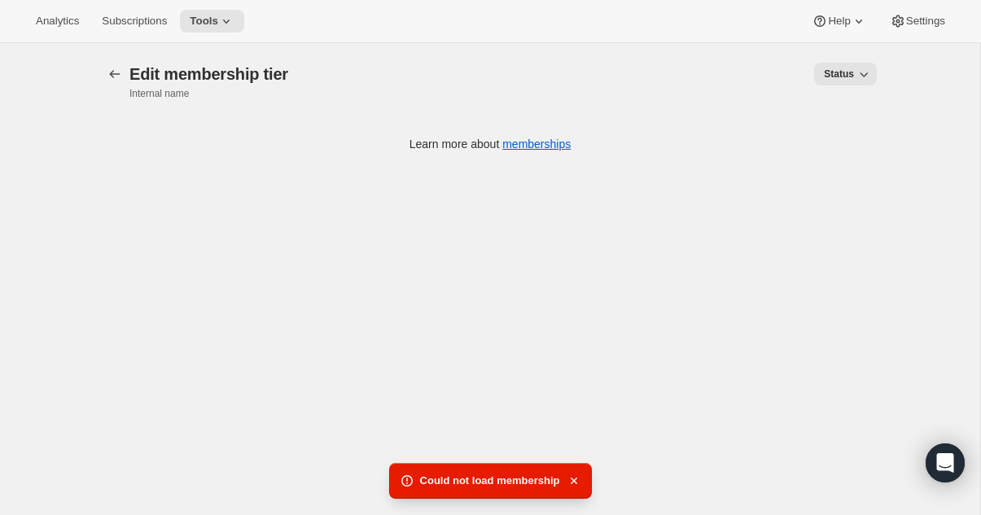
scroll to position [29, 0]
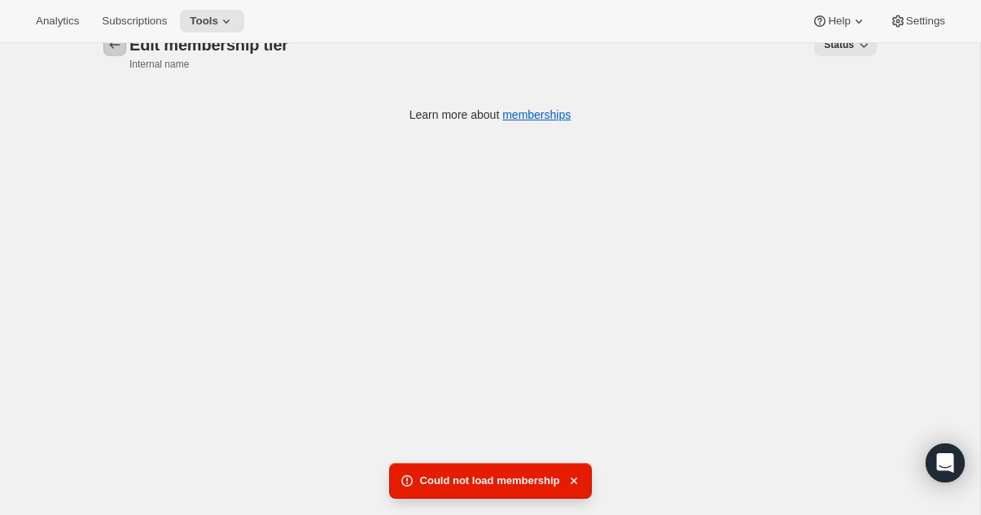
click at [112, 50] on icon "Memberships" at bounding box center [115, 45] width 16 height 16
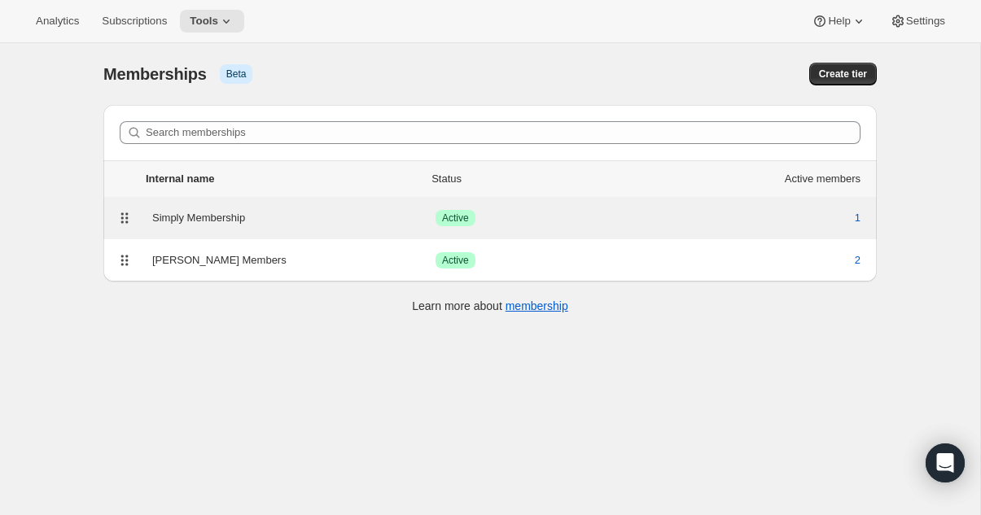
click at [269, 227] on div "Simply Membership Success Active 1" at bounding box center [490, 218] width 754 height 23
select select "products"
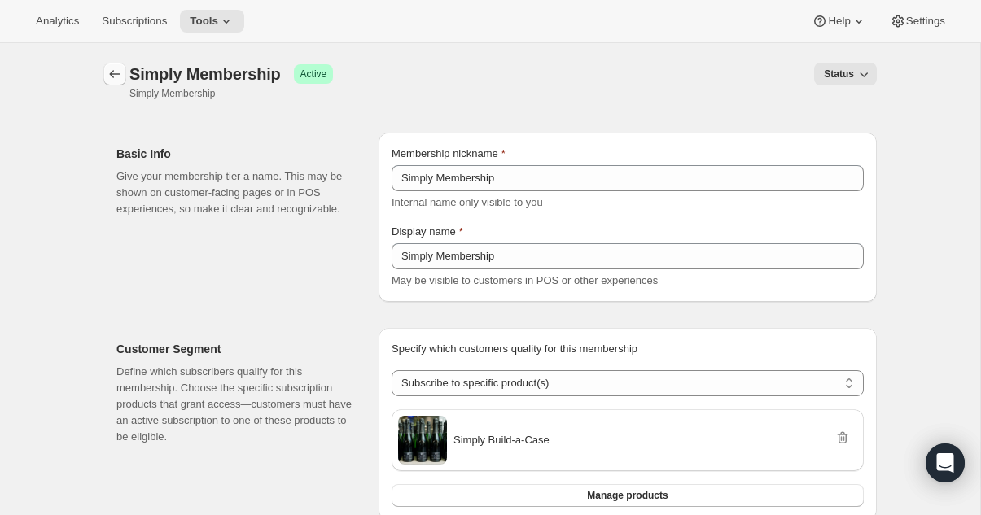
click at [120, 76] on icon "Memberships" at bounding box center [115, 74] width 16 height 16
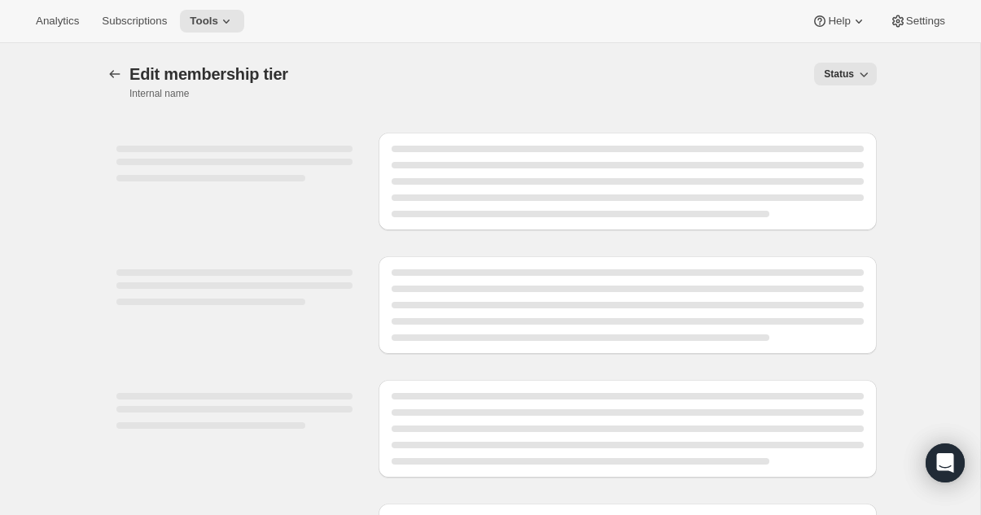
select select "products"
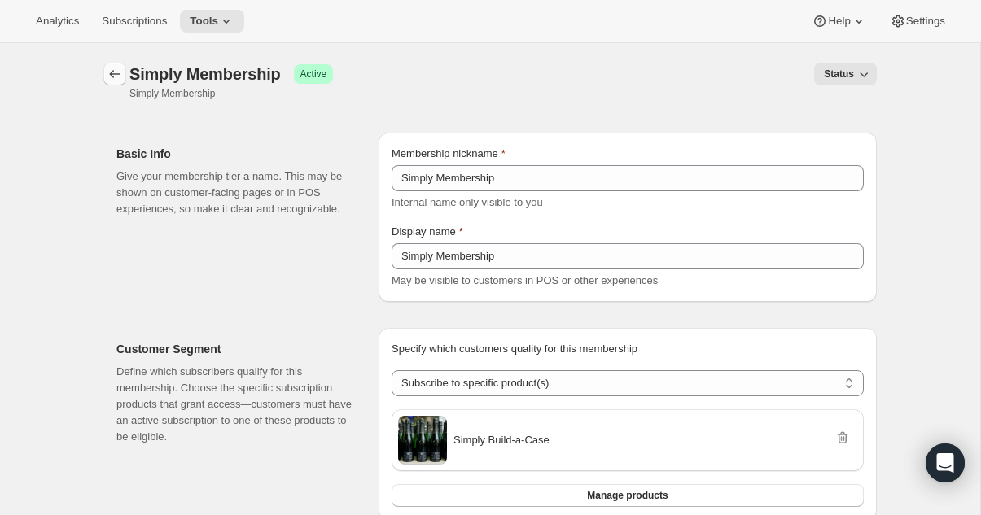
click at [114, 81] on icon "Memberships" at bounding box center [115, 74] width 16 height 16
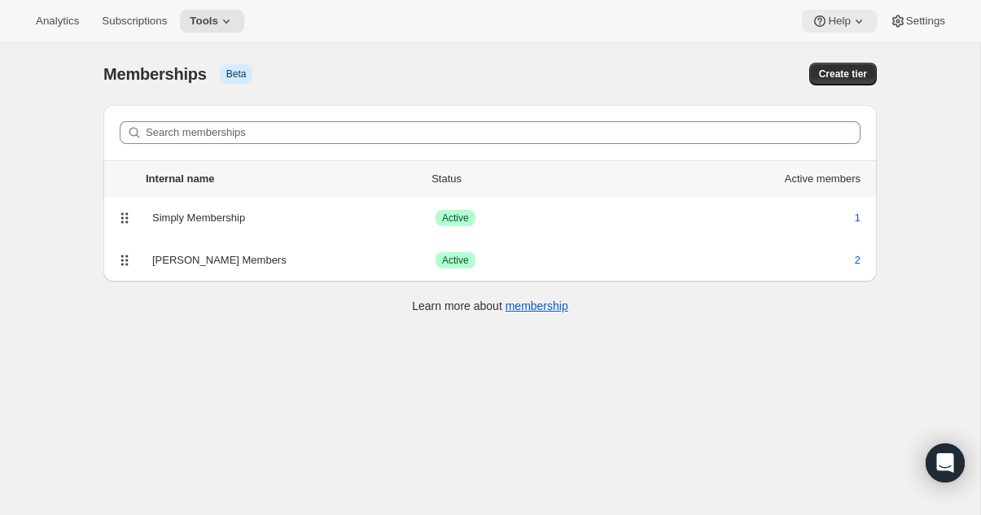
click at [822, 30] on button "Help" at bounding box center [839, 21] width 74 height 23
click at [826, 103] on span "Contact us" at bounding box center [834, 111] width 56 height 16
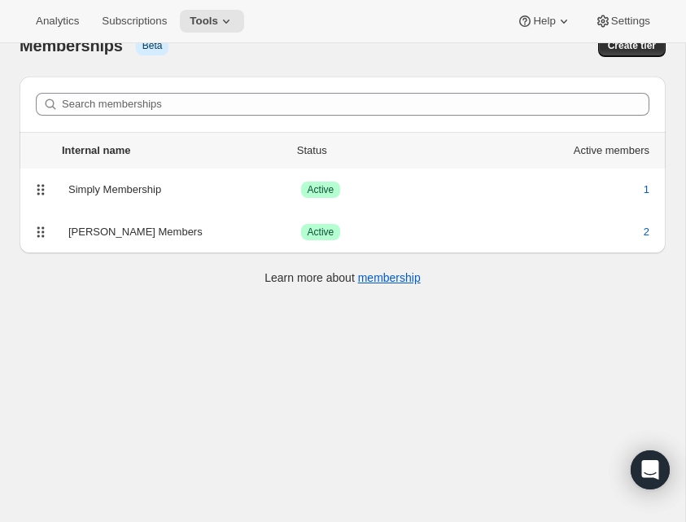
scroll to position [43, 0]
